Goal: Information Seeking & Learning: Learn about a topic

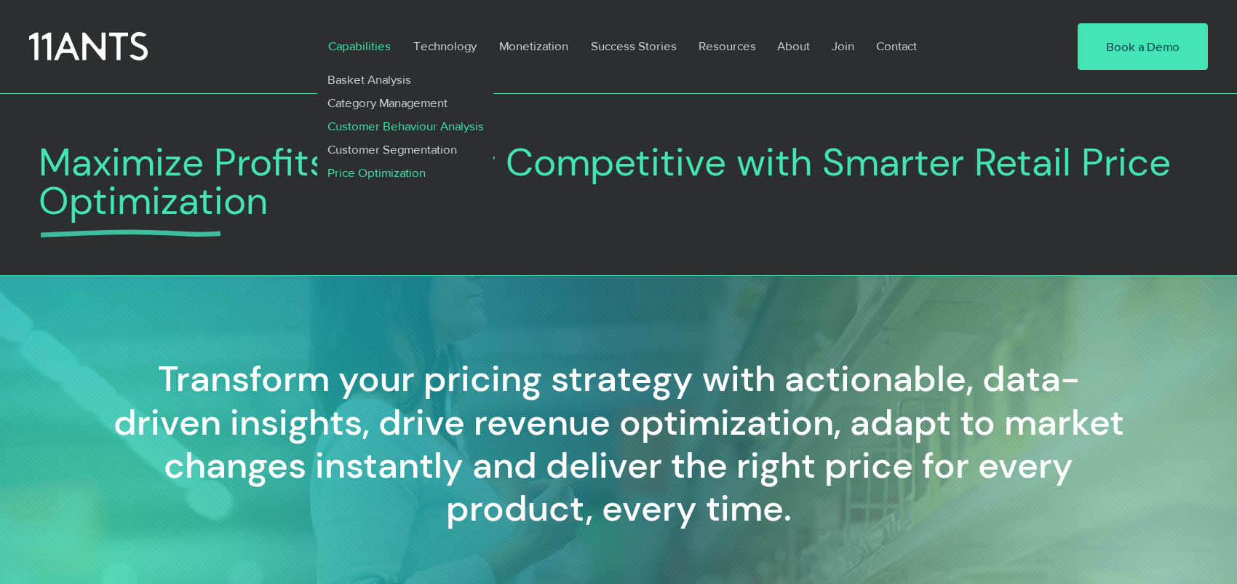
click at [389, 129] on p "Customer Behaviour Analysis" at bounding box center [405, 125] width 169 height 23
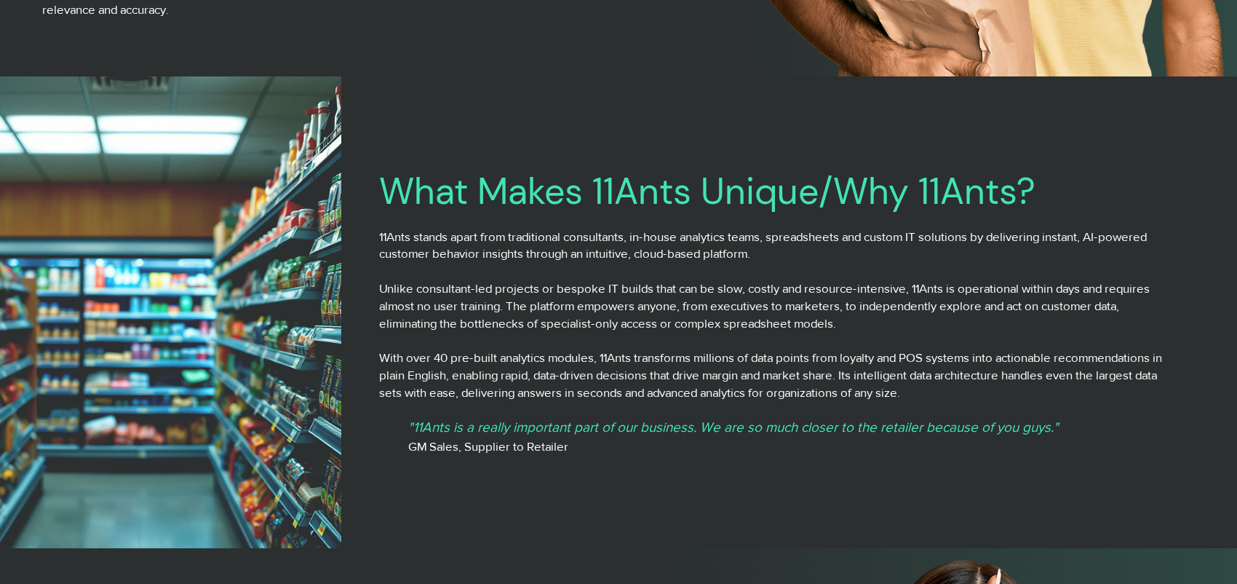
scroll to position [2183, 0]
click at [597, 240] on p "11Ants stands apart from traditional consultants, in-house analytics teams, spr…" at bounding box center [778, 244] width 799 height 35
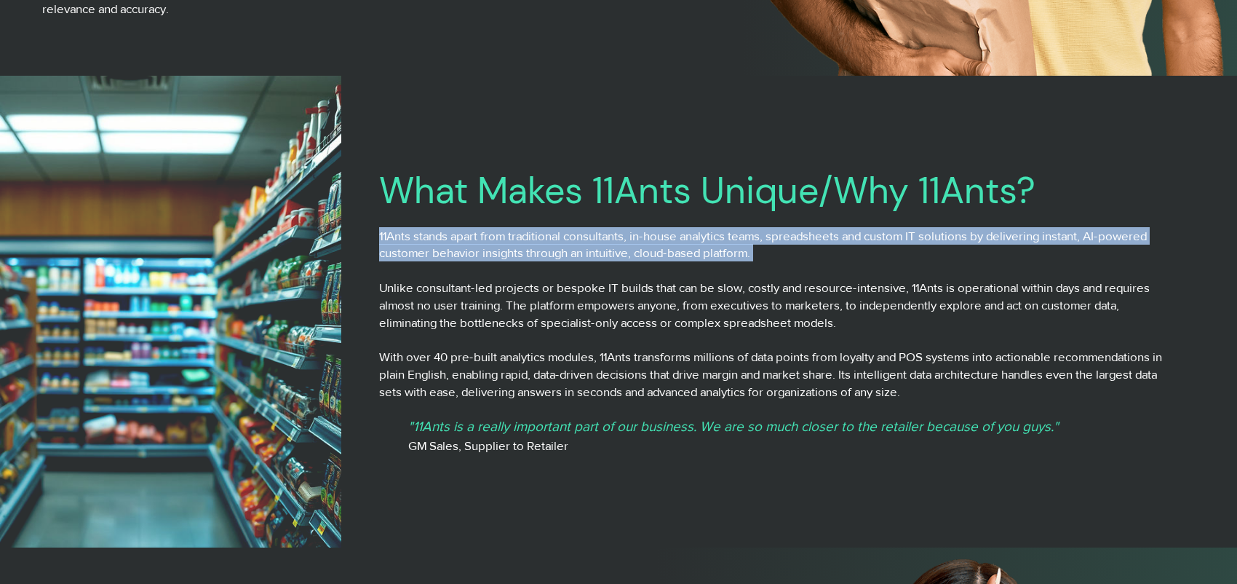
click at [597, 240] on p "11Ants stands apart from traditional consultants, in-house analytics teams, spr…" at bounding box center [778, 244] width 799 height 35
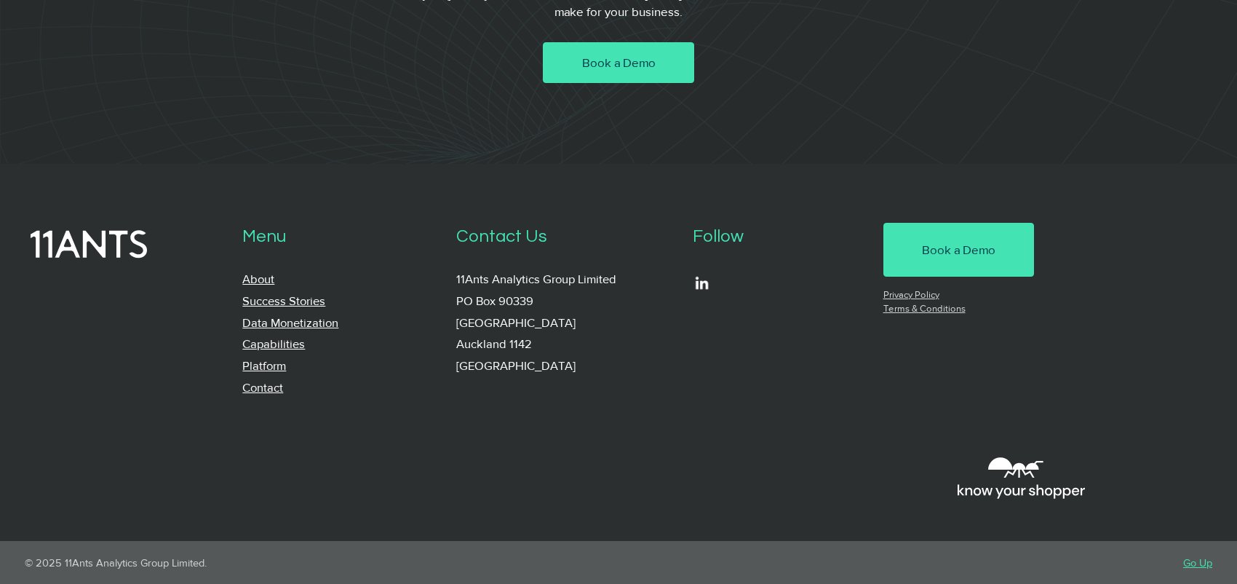
scroll to position [6410, 0]
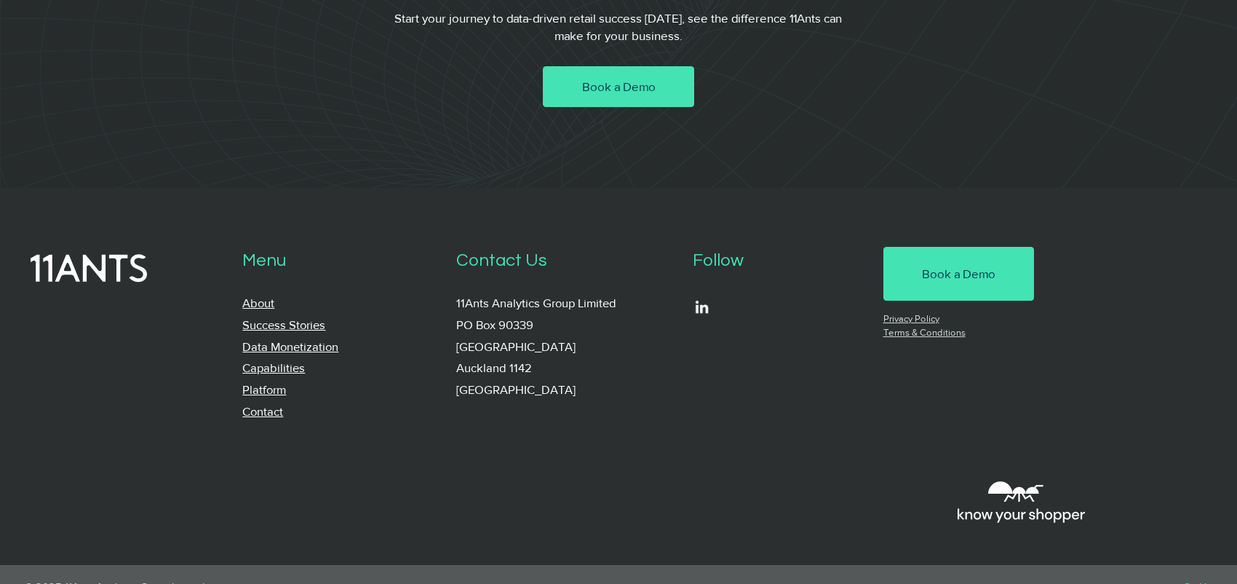
click at [315, 348] on link "Data Monetization" at bounding box center [290, 346] width 96 height 14
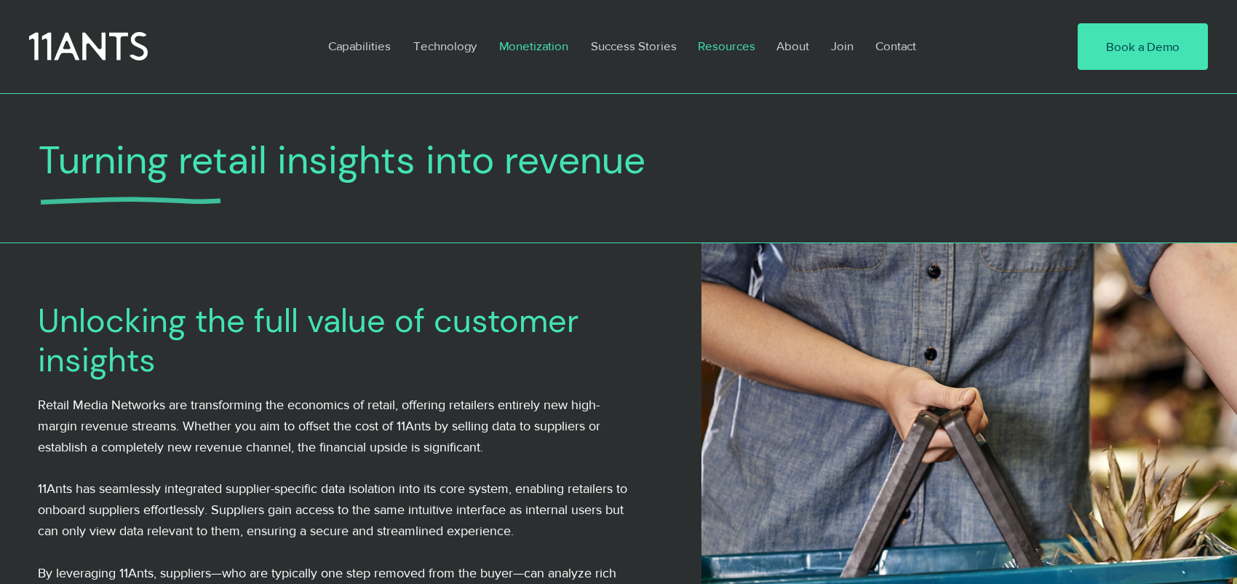
click at [748, 41] on p "Resources" at bounding box center [727, 45] width 72 height 33
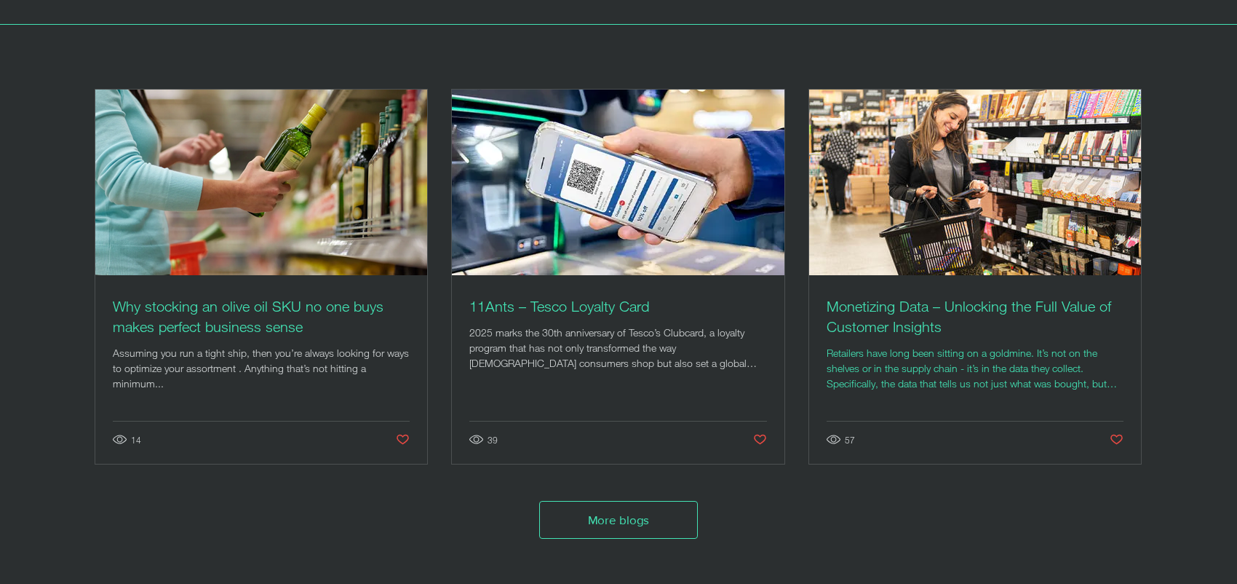
click at [909, 314] on h2 "Monetizing Data – Unlocking the Full Value of Customer Insights" at bounding box center [975, 316] width 297 height 41
